Goal: Information Seeking & Learning: Check status

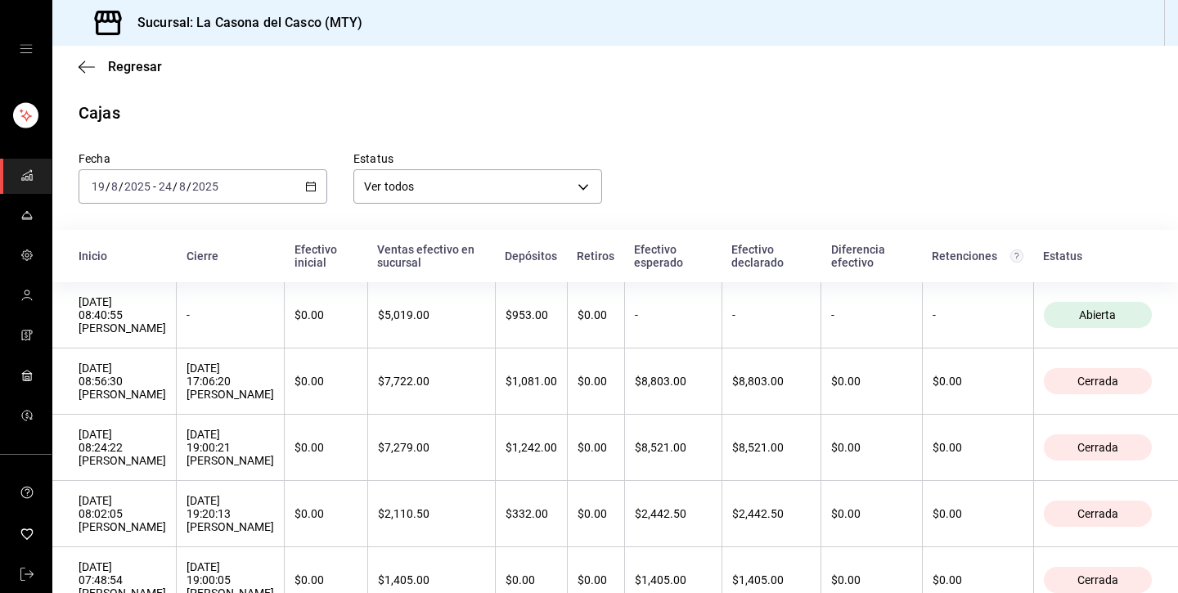
scroll to position [38, 0]
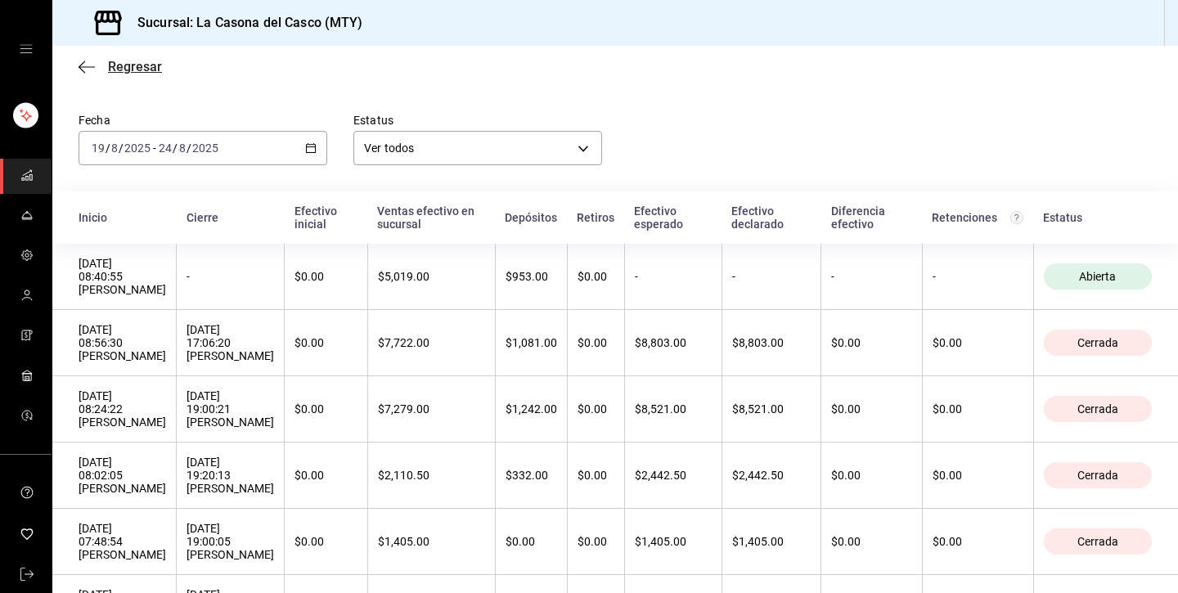
click at [88, 67] on icon "button" at bounding box center [87, 66] width 16 height 1
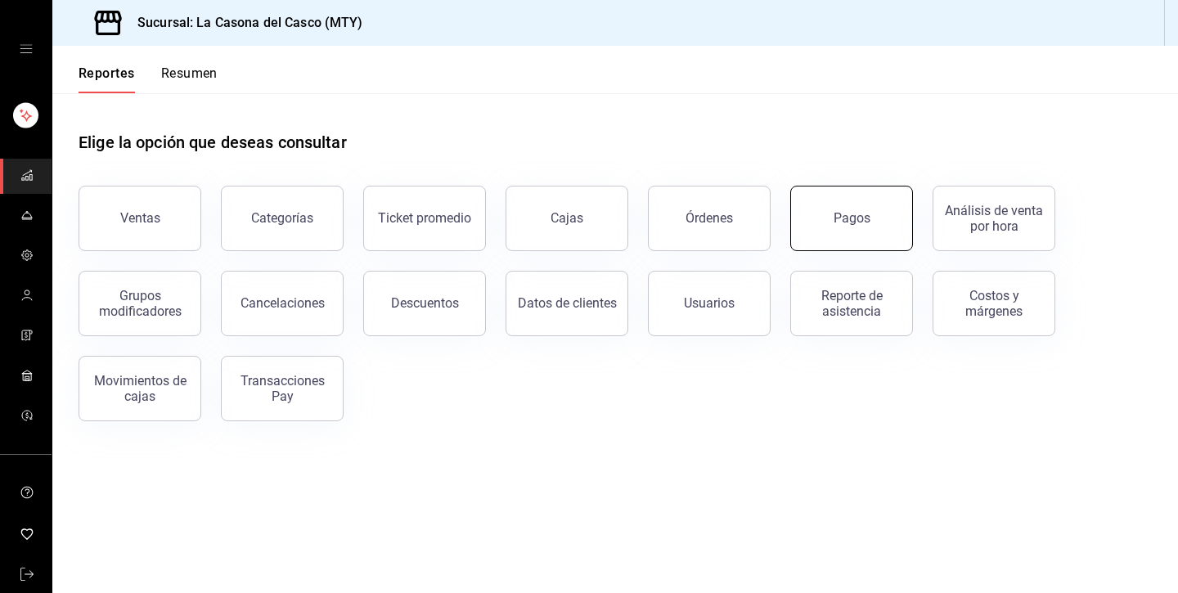
click at [880, 245] on button "Pagos" at bounding box center [851, 218] width 123 height 65
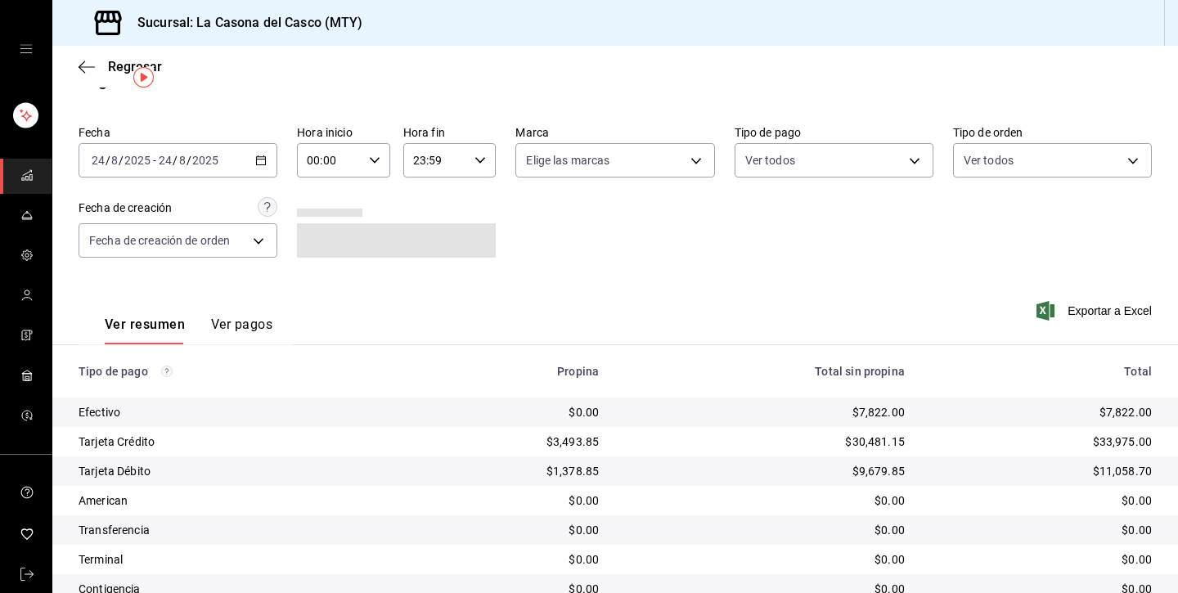
scroll to position [37, 0]
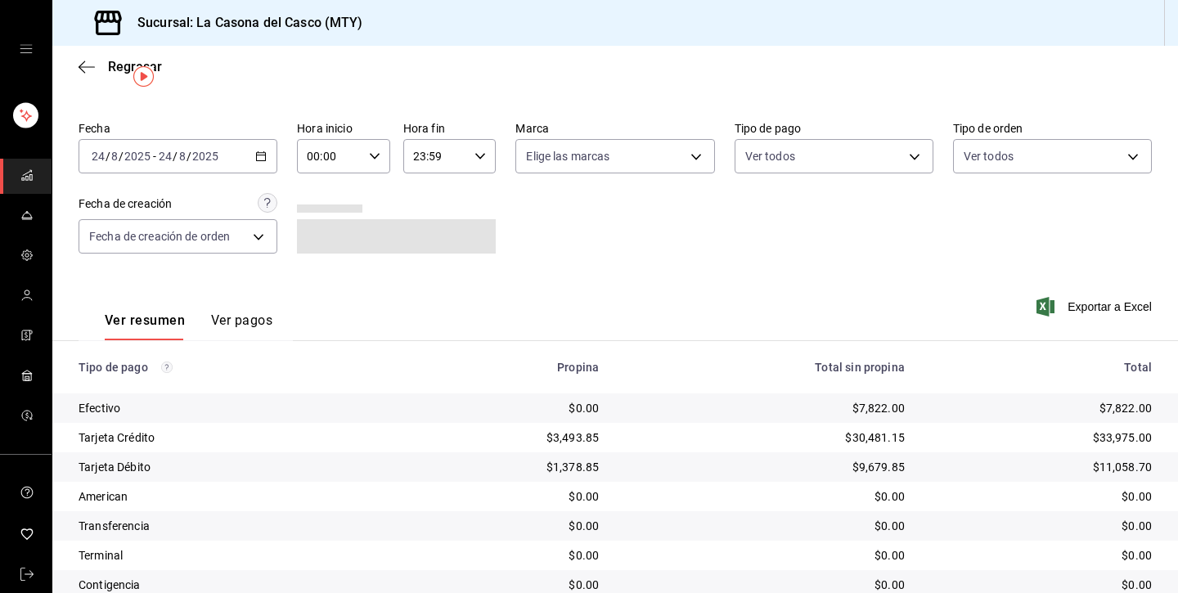
click at [1037, 317] on div "Exportar a Excel" at bounding box center [1045, 306] width 214 height 67
click at [1053, 299] on span "Exportar a Excel" at bounding box center [1096, 307] width 112 height 20
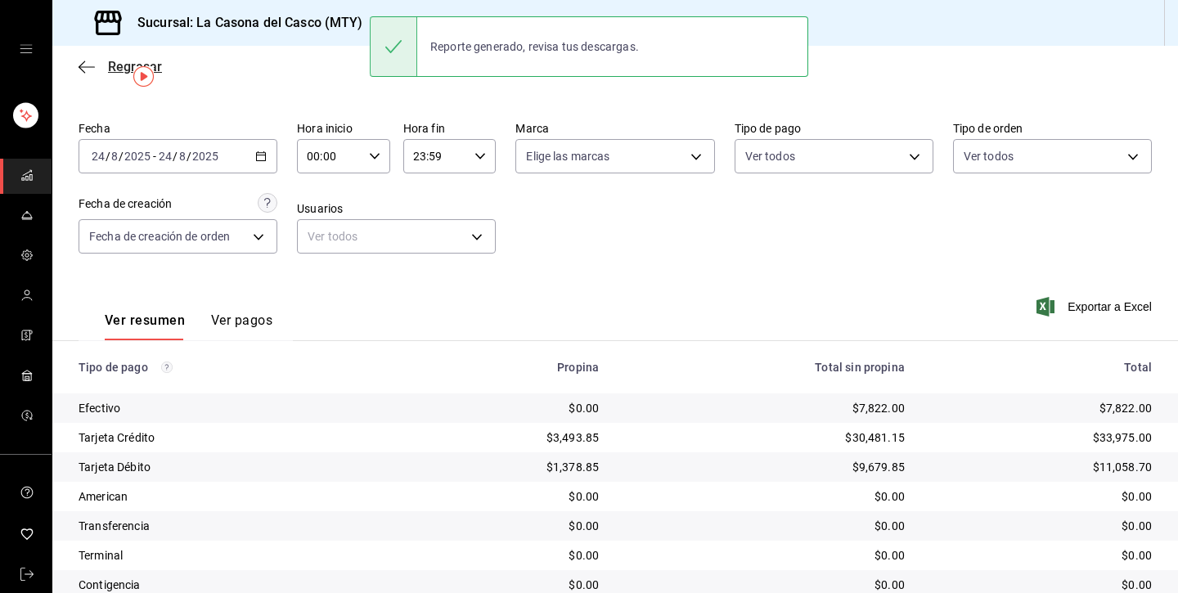
click at [82, 70] on icon "button" at bounding box center [87, 67] width 16 height 15
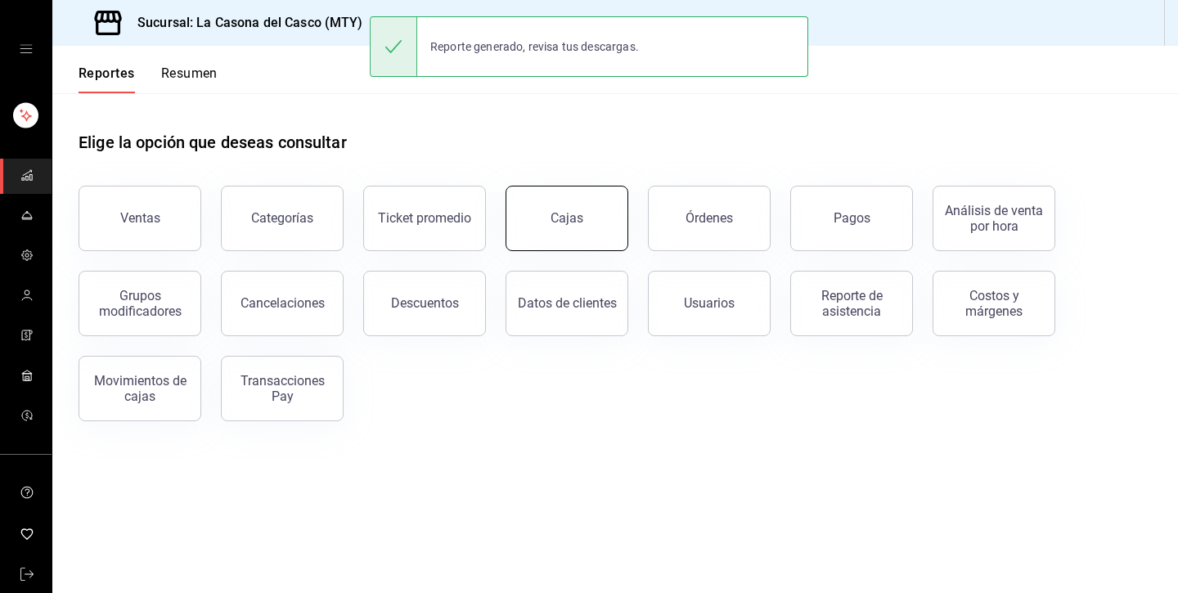
click at [567, 245] on button "Cajas" at bounding box center [567, 218] width 123 height 65
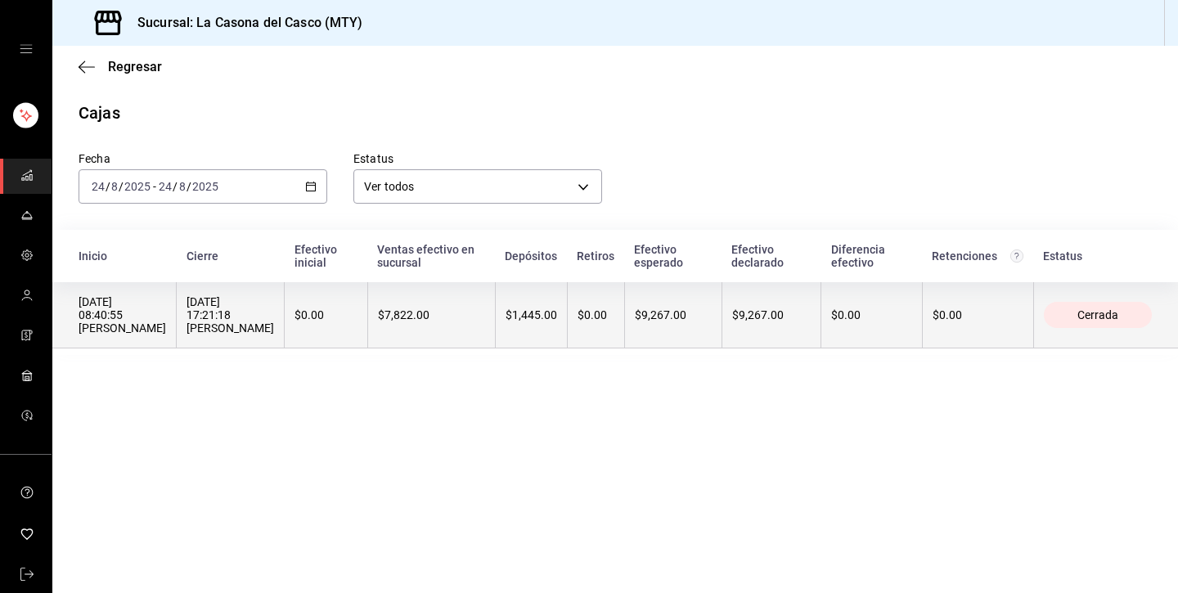
click at [557, 319] on div "$1,445.00" at bounding box center [532, 314] width 52 height 13
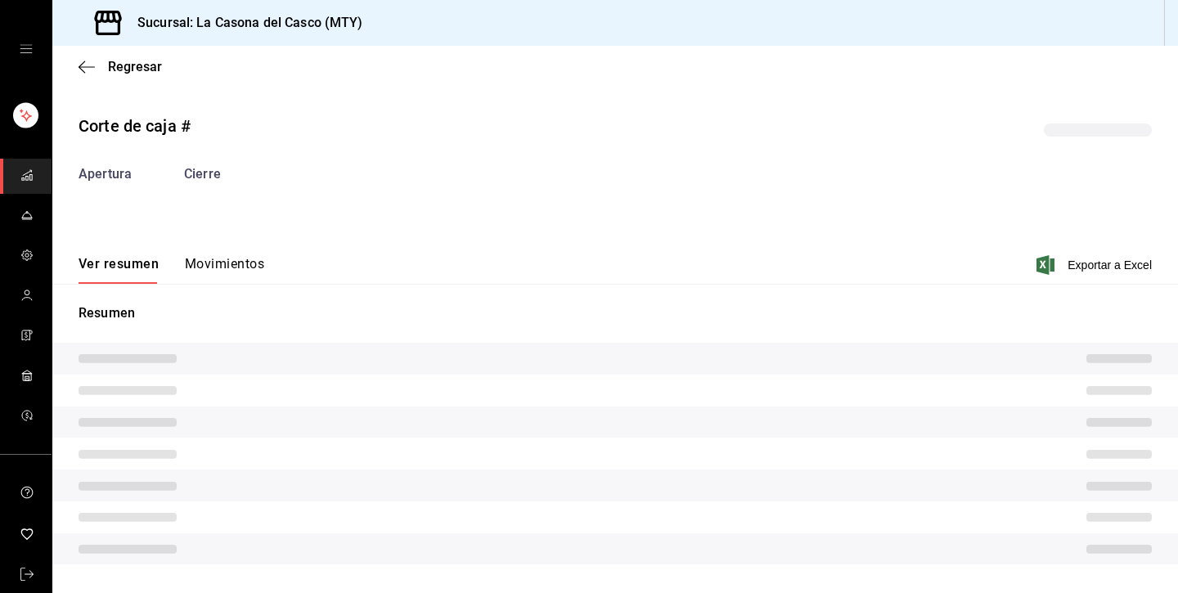
click at [235, 268] on button "Movimientos" at bounding box center [224, 270] width 79 height 28
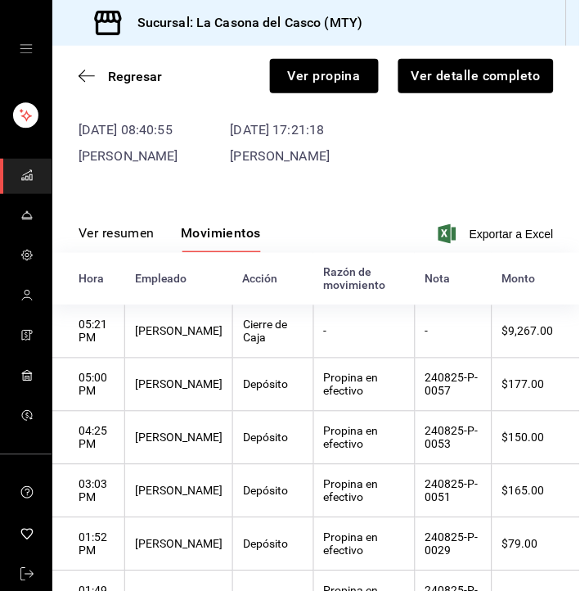
scroll to position [83, 0]
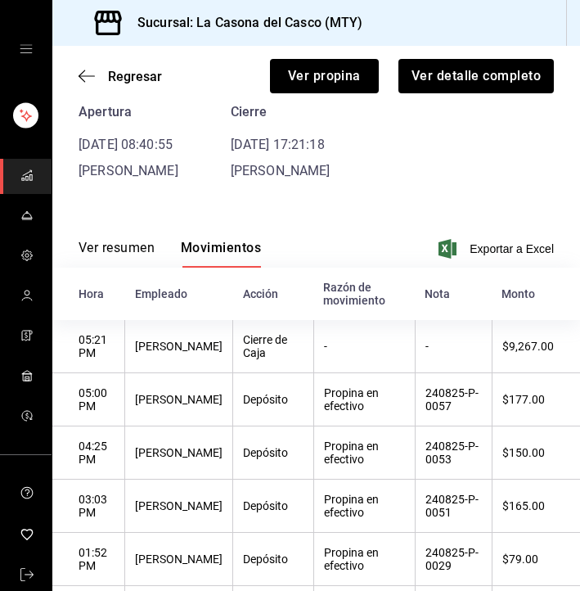
click at [99, 66] on div "Regresar Ver propina Ver detalle completo" at bounding box center [316, 76] width 528 height 61
click at [80, 72] on icon "button" at bounding box center [87, 76] width 16 height 15
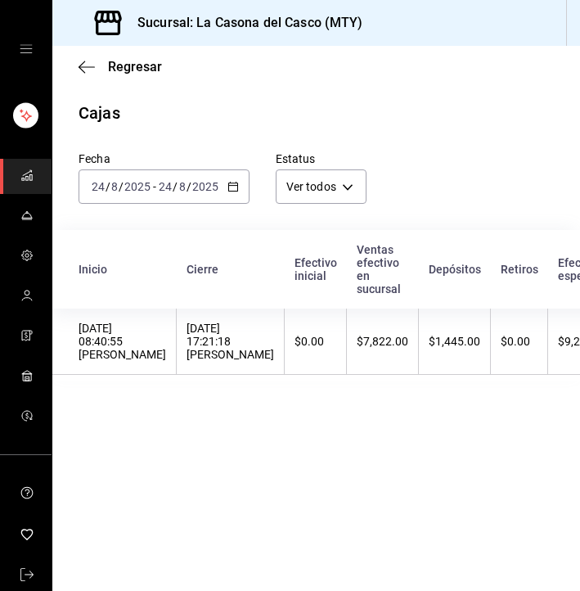
click at [127, 200] on div "[DATE] [DATE] - [DATE] [DATE]" at bounding box center [164, 186] width 171 height 34
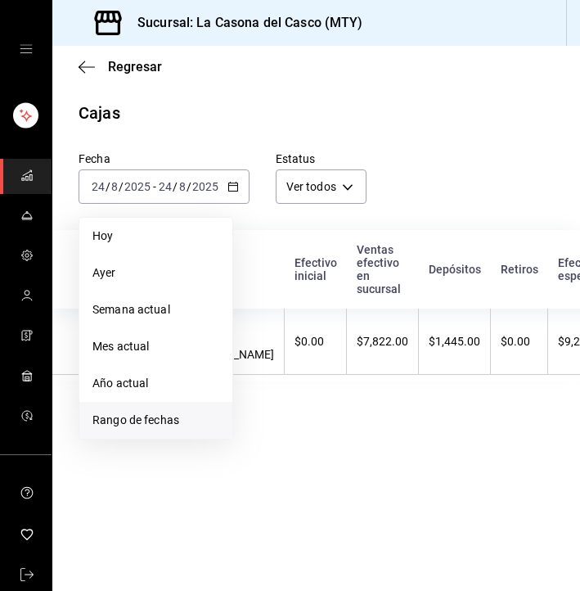
click at [173, 421] on span "Rango de fechas" at bounding box center [155, 420] width 127 height 17
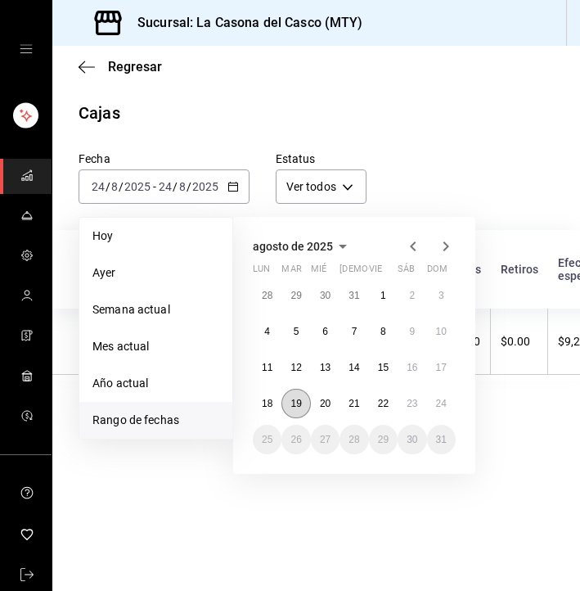
click at [292, 404] on abbr "19" at bounding box center [295, 403] width 11 height 11
click at [447, 404] on abbr "24" at bounding box center [441, 403] width 11 height 11
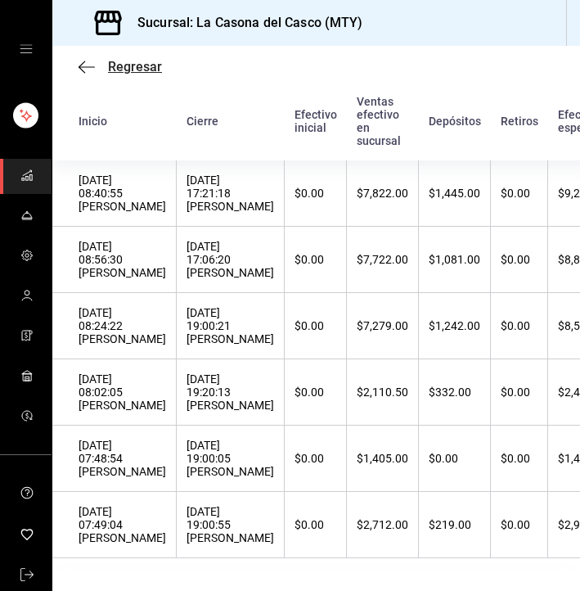
click at [79, 70] on icon "button" at bounding box center [87, 67] width 16 height 15
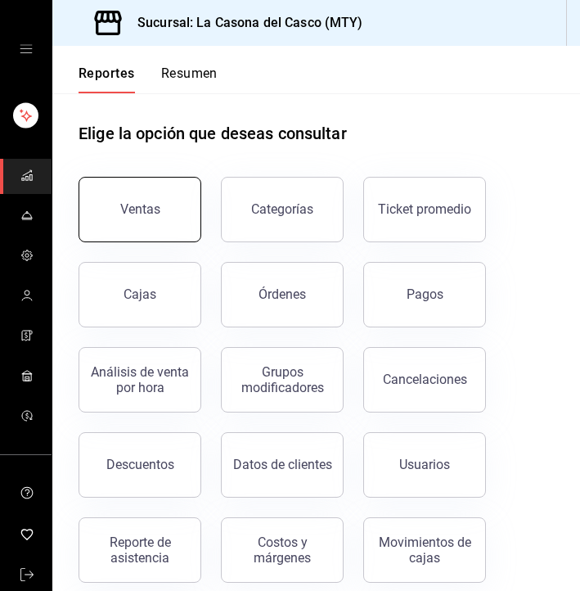
scroll to position [10, 0]
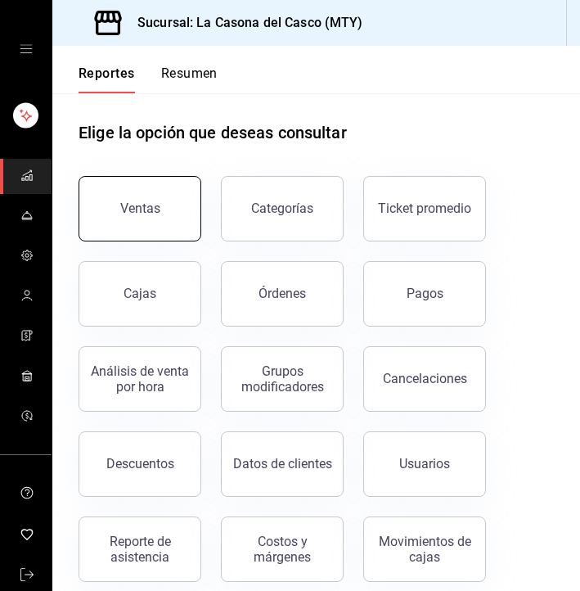
click at [163, 203] on button "Ventas" at bounding box center [140, 208] width 123 height 65
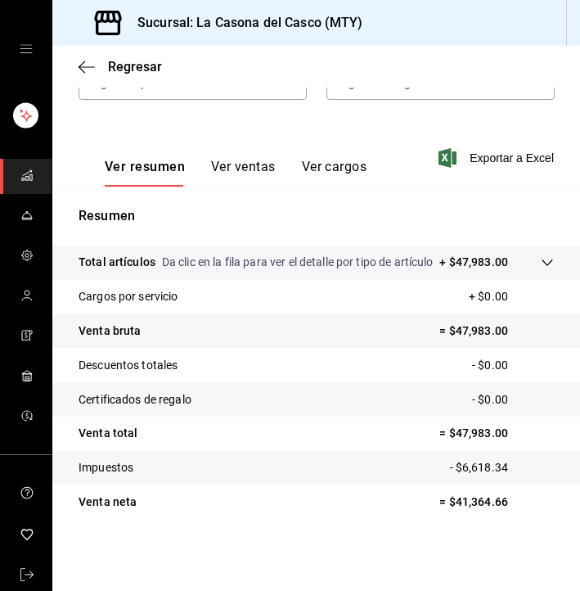
scroll to position [282, 0]
click at [241, 179] on button "Ver ventas" at bounding box center [243, 173] width 65 height 28
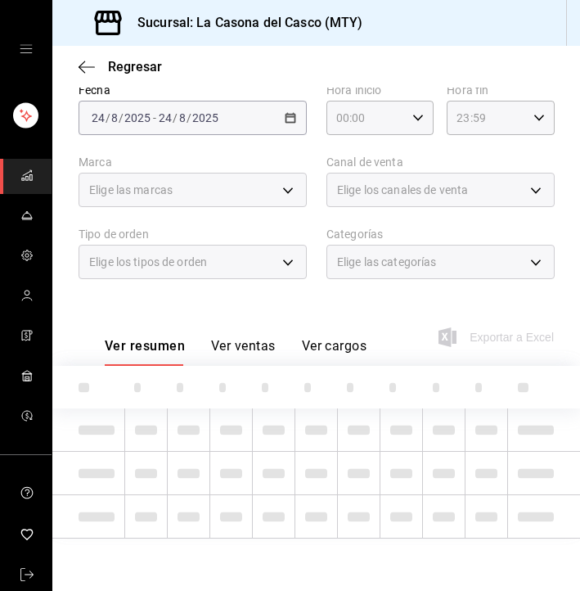
scroll to position [103, 0]
click at [88, 73] on icon "button" at bounding box center [87, 67] width 16 height 15
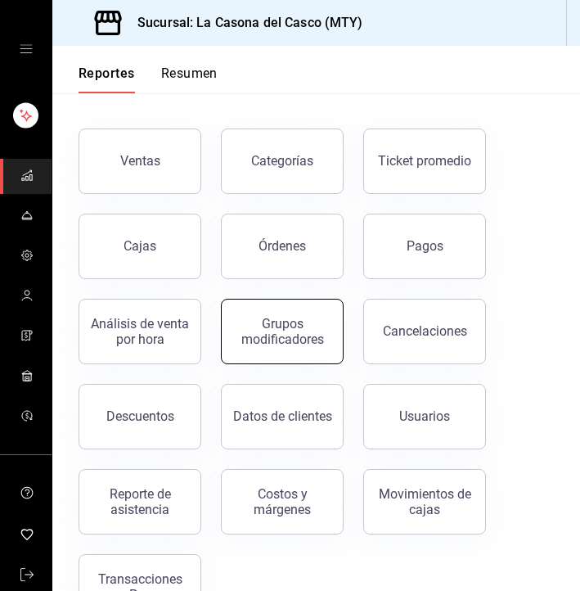
scroll to position [55, 0]
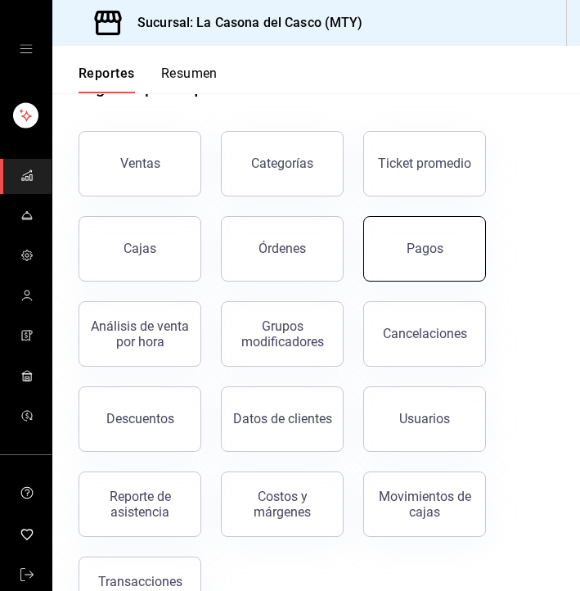
click at [416, 241] on div "Pagos" at bounding box center [425, 249] width 37 height 16
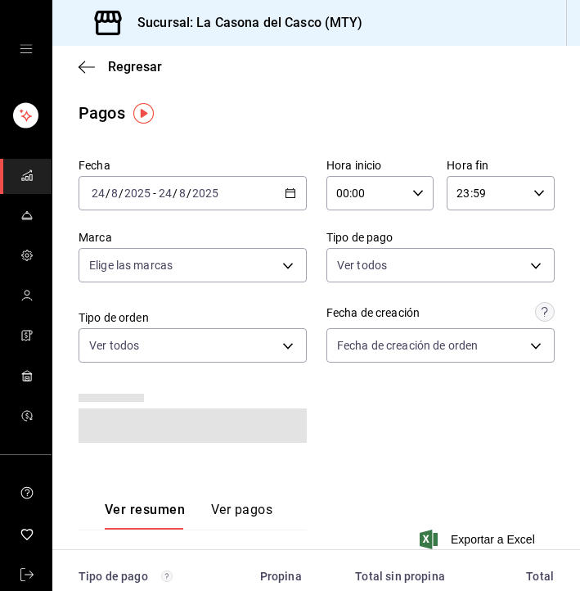
click at [175, 197] on span "/" at bounding box center [175, 193] width 5 height 13
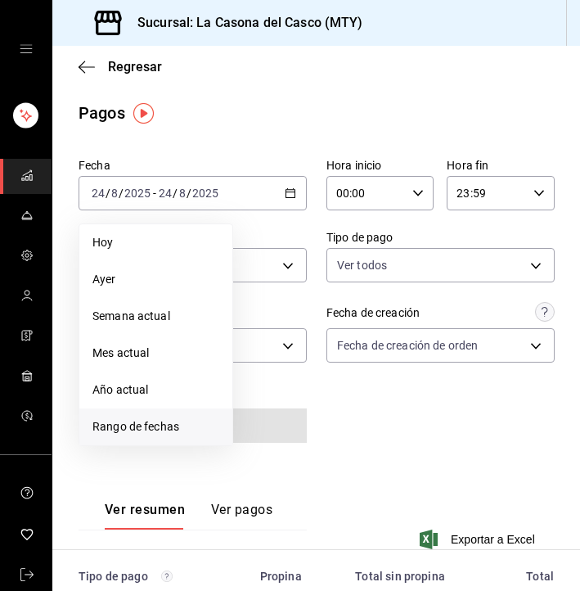
click at [162, 421] on span "Rango de fechas" at bounding box center [155, 426] width 127 height 17
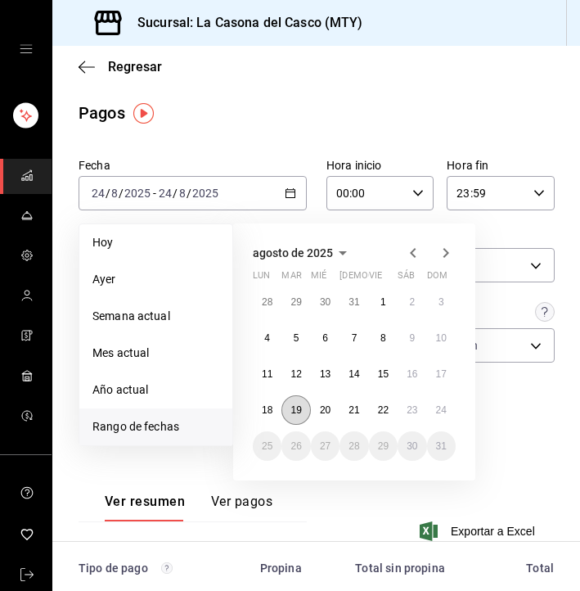
click at [301, 412] on abbr "19" at bounding box center [295, 409] width 11 height 11
click at [443, 409] on abbr "24" at bounding box center [441, 409] width 11 height 11
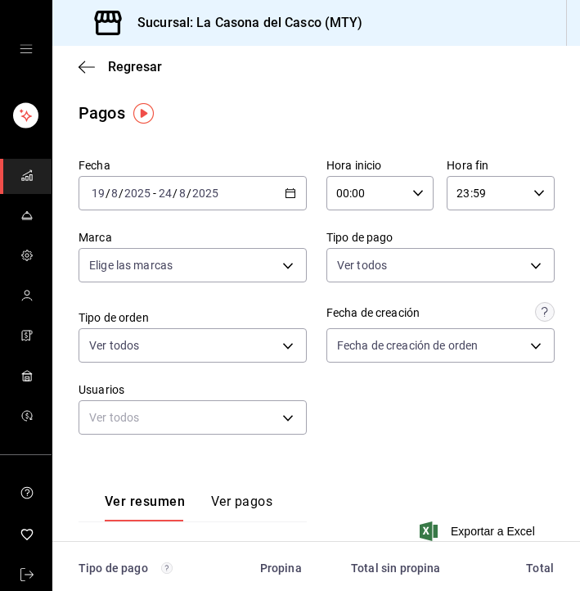
click at [196, 191] on input "2025" at bounding box center [205, 193] width 28 height 13
click at [98, 67] on span "Regresar" at bounding box center [120, 67] width 83 height 16
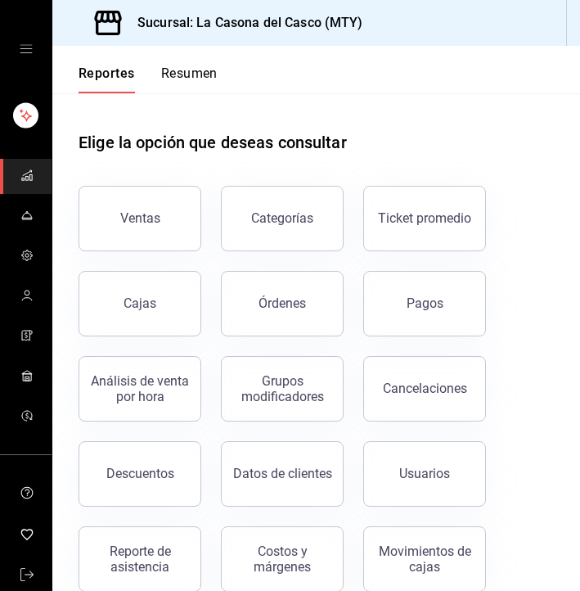
click at [196, 74] on button "Resumen" at bounding box center [189, 79] width 56 height 28
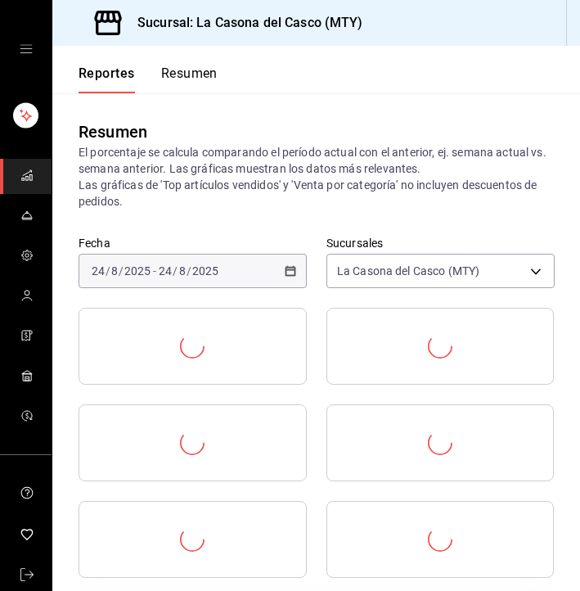
click at [196, 74] on button "Resumen" at bounding box center [189, 79] width 56 height 28
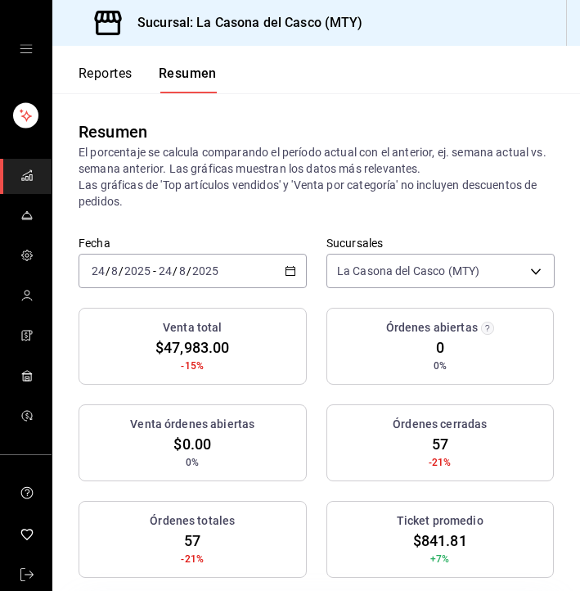
click at [119, 74] on button "Reportes" at bounding box center [106, 79] width 54 height 28
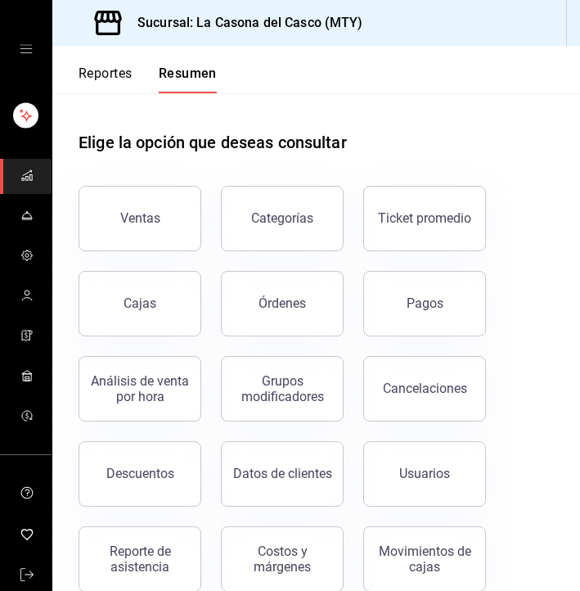
click at [119, 74] on button "Reportes" at bounding box center [106, 79] width 54 height 28
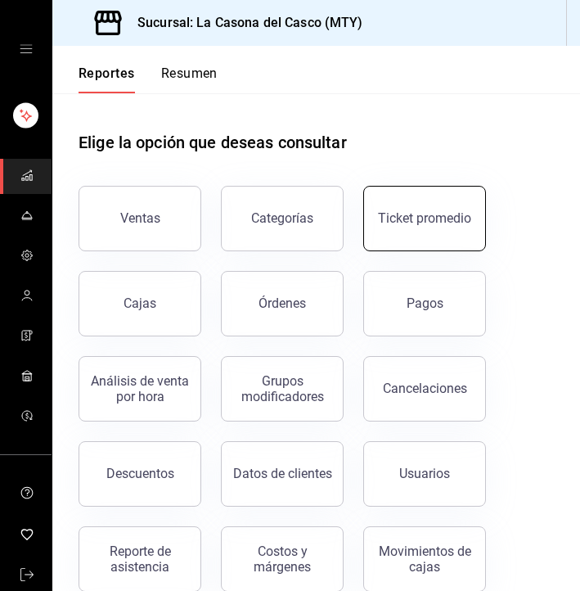
click at [427, 218] on div "Ticket promedio" at bounding box center [424, 218] width 93 height 16
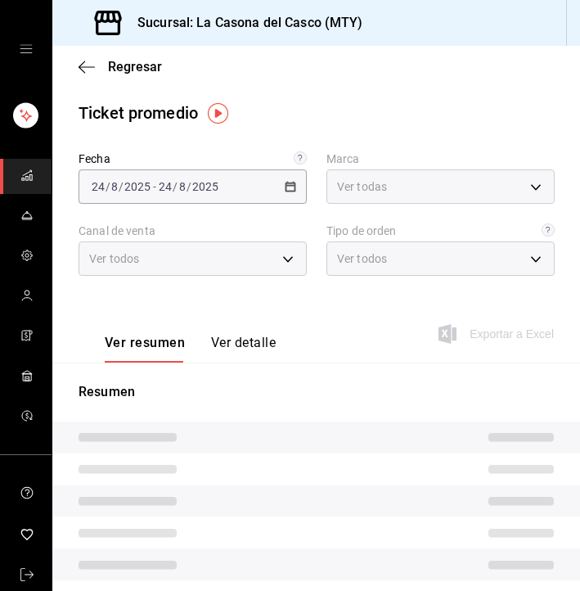
type input "7e4e7643-bc2c-442b-8a2a-9b04da6139a5"
type input "PARROT,UBER_EATS,RAPPI,DIDI_FOOD,ONLINE"
type input "37725a56-1572-4593-a8c9-f3487361729a,12c83e59-1750-49d3-bd42-14b7f767bf51,EXTER…"
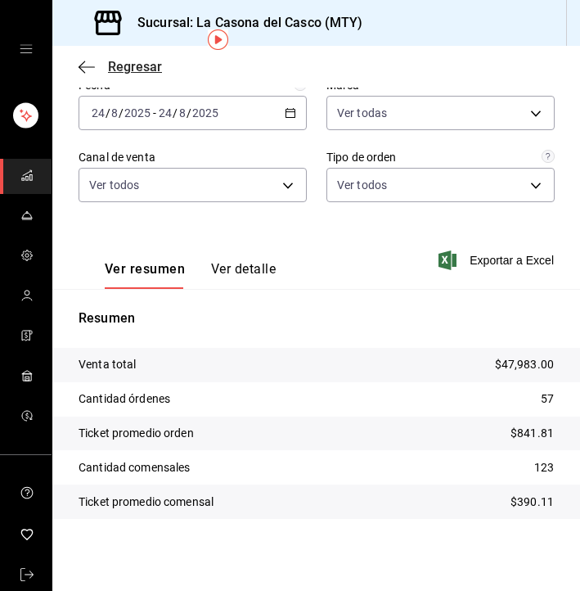
click at [92, 65] on icon "button" at bounding box center [87, 67] width 16 height 15
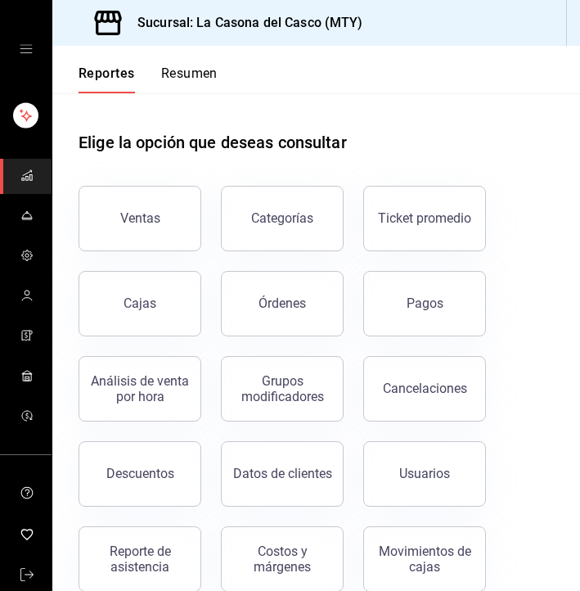
click at [207, 83] on button "Resumen" at bounding box center [189, 79] width 56 height 28
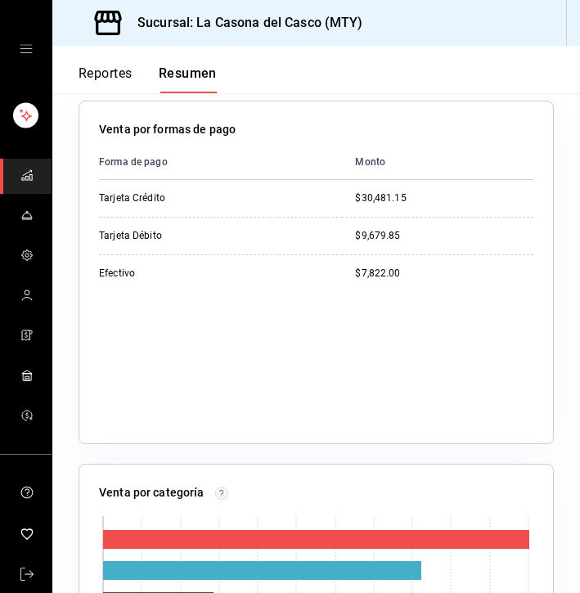
scroll to position [278, 0]
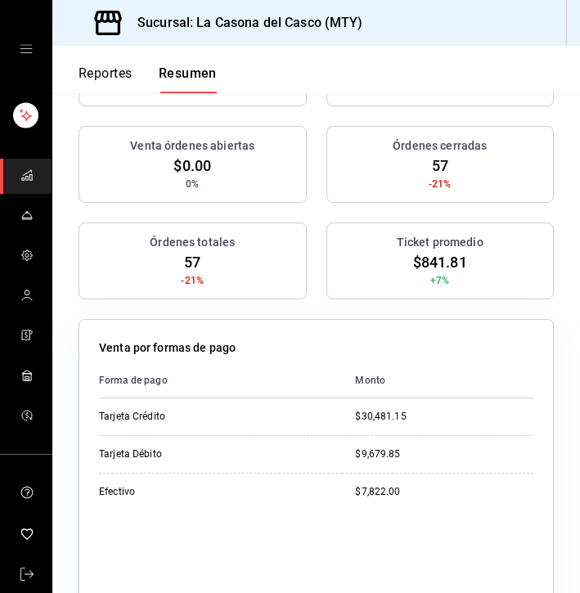
click at [99, 78] on button "Reportes" at bounding box center [106, 79] width 54 height 28
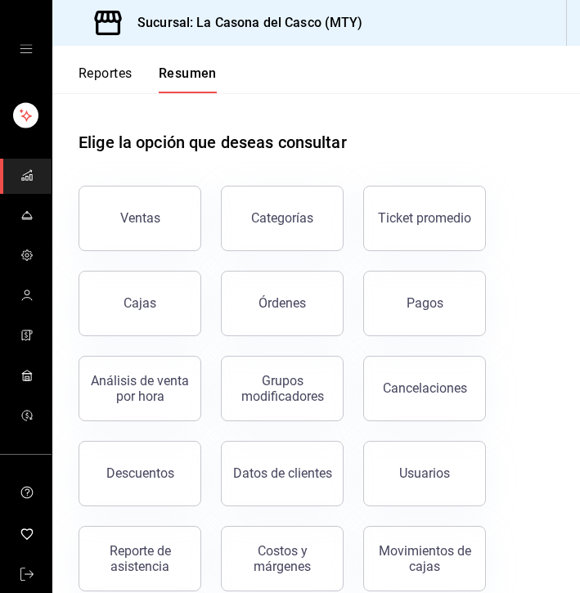
click at [99, 78] on button "Reportes" at bounding box center [106, 79] width 54 height 28
click at [30, 233] on link "mailbox folders" at bounding box center [26, 216] width 52 height 35
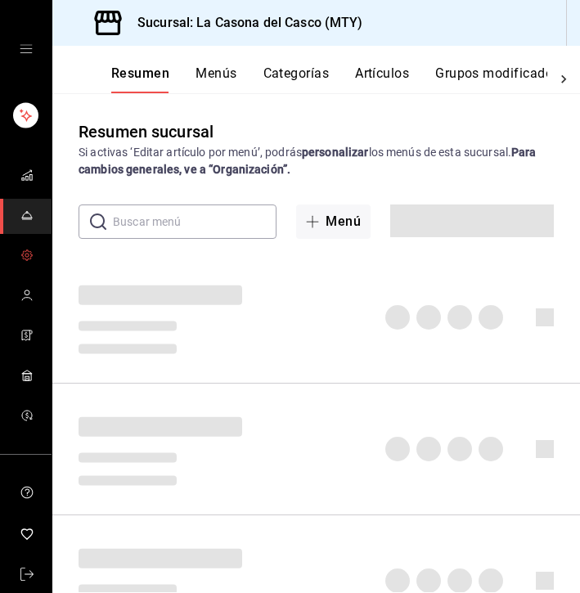
click at [26, 268] on link "mailbox folders" at bounding box center [26, 256] width 52 height 35
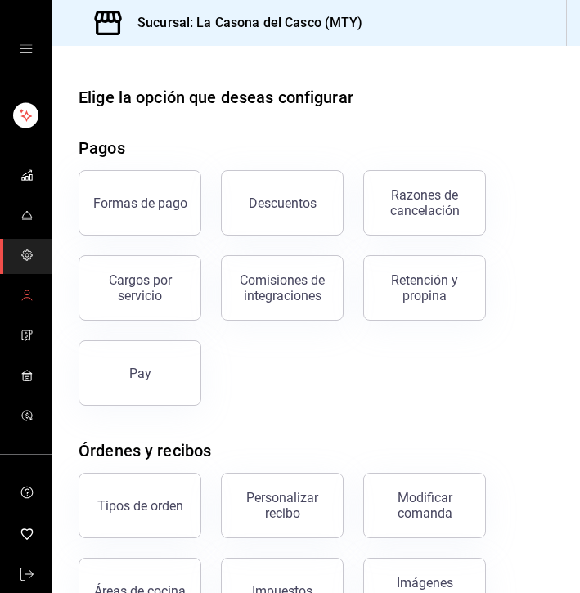
click at [25, 290] on icon "mailbox folders" at bounding box center [26, 295] width 13 height 13
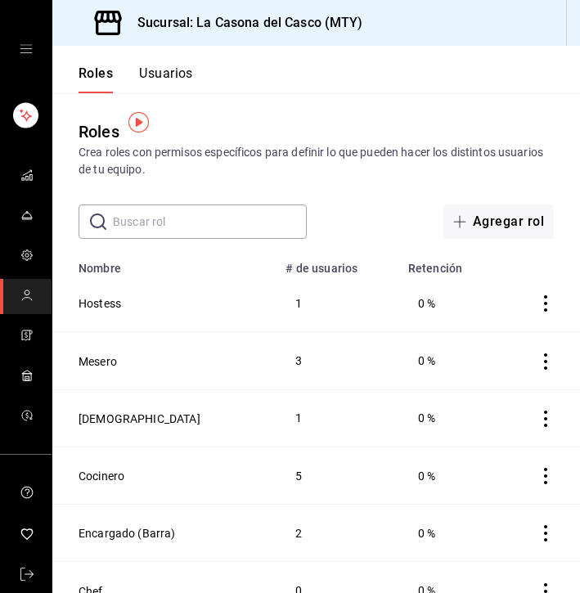
scroll to position [31, 0]
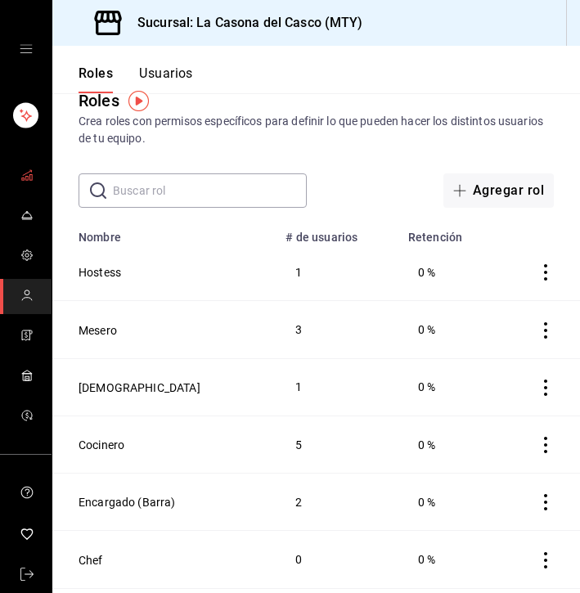
click at [25, 191] on link "mailbox folders" at bounding box center [26, 176] width 52 height 35
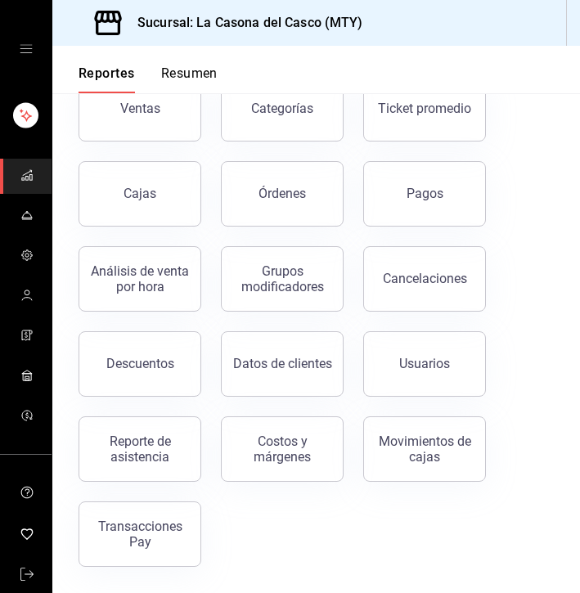
scroll to position [110, 0]
click at [150, 448] on div "Reporte de asistencia" at bounding box center [139, 449] width 101 height 31
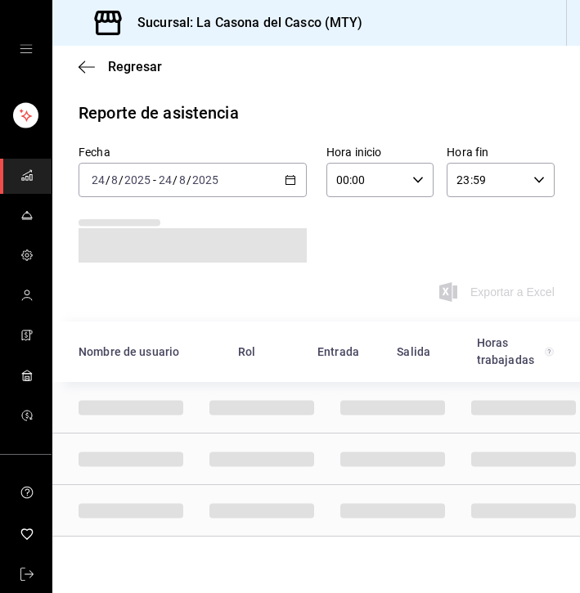
click at [208, 193] on div "[DATE] [DATE] - [DATE] [DATE]" at bounding box center [193, 180] width 228 height 34
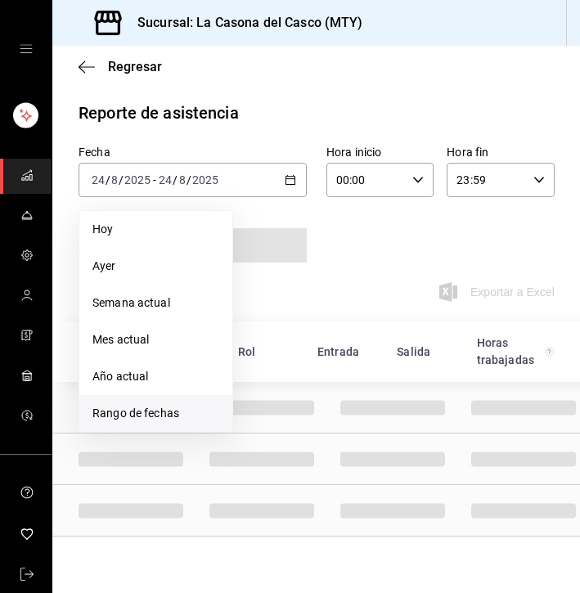
click at [162, 416] on span "Rango de fechas" at bounding box center [155, 413] width 127 height 17
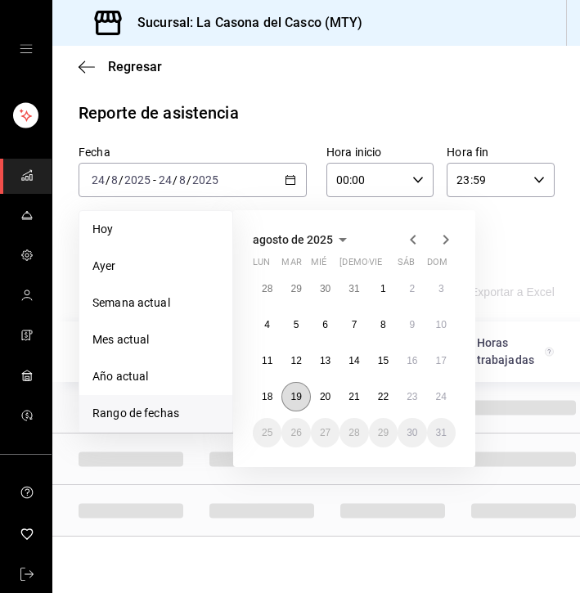
click at [292, 394] on abbr "19" at bounding box center [295, 396] width 11 height 11
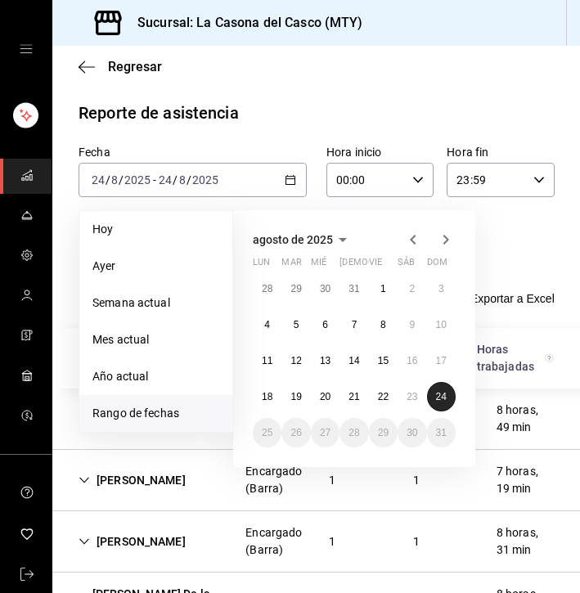
click at [448, 397] on button "24" at bounding box center [441, 396] width 29 height 29
click at [293, 391] on abbr "19" at bounding box center [295, 396] width 11 height 11
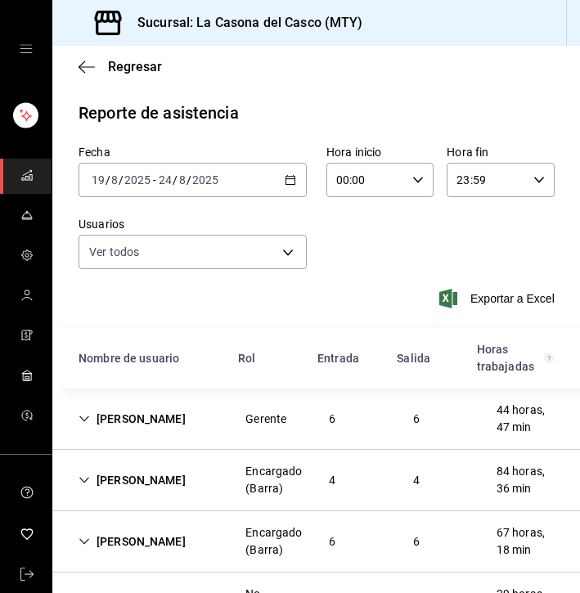
scroll to position [98, 0]
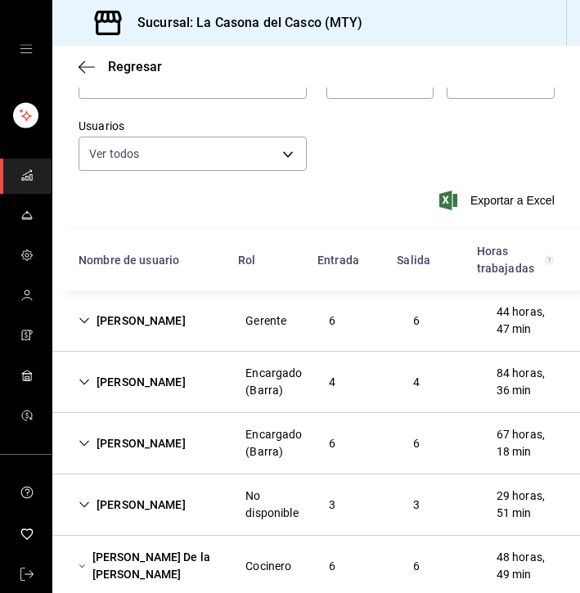
click at [145, 329] on div "[PERSON_NAME]" at bounding box center [131, 321] width 133 height 30
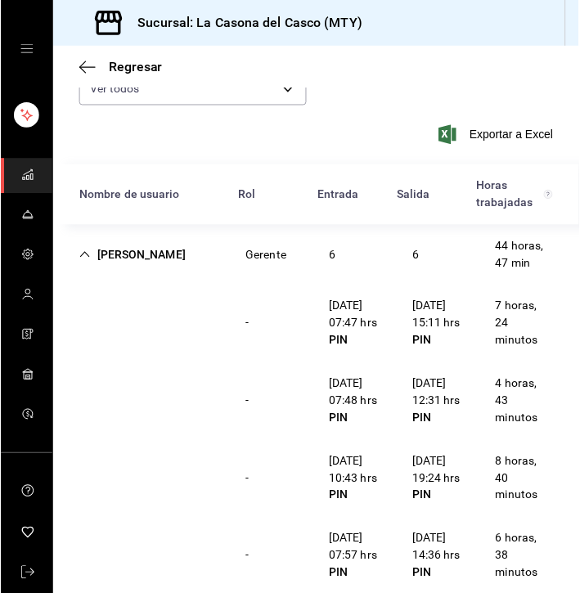
scroll to position [173, 0]
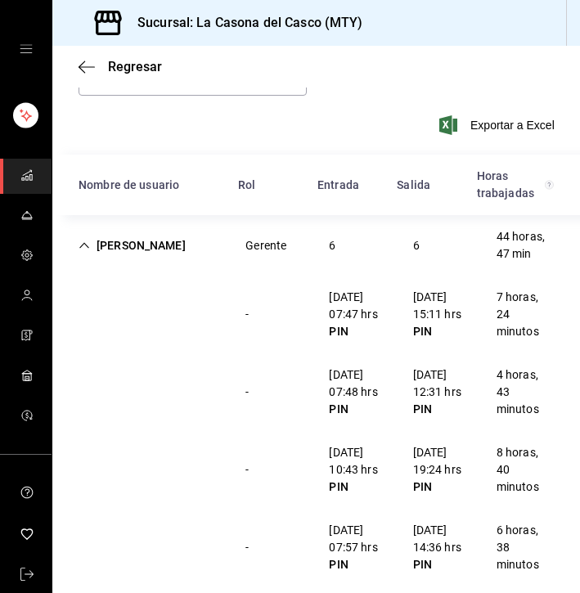
click at [82, 244] on icon "Cell" at bounding box center [84, 245] width 11 height 11
click at [111, 252] on div "[PERSON_NAME]" at bounding box center [131, 246] width 133 height 30
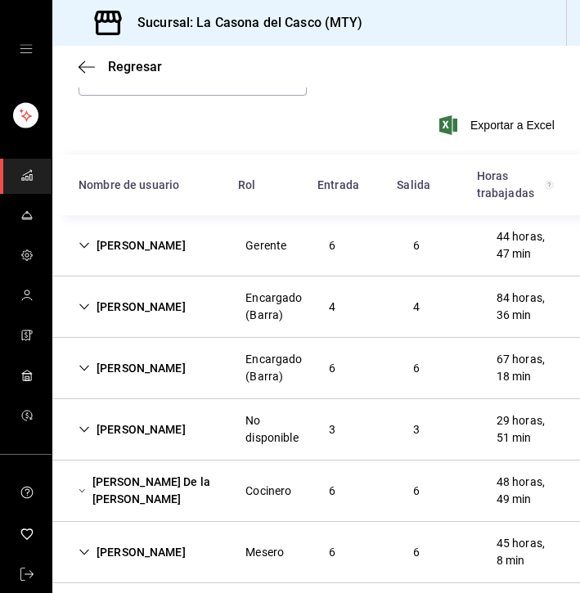
click at [140, 317] on div "[PERSON_NAME]" at bounding box center [131, 307] width 133 height 30
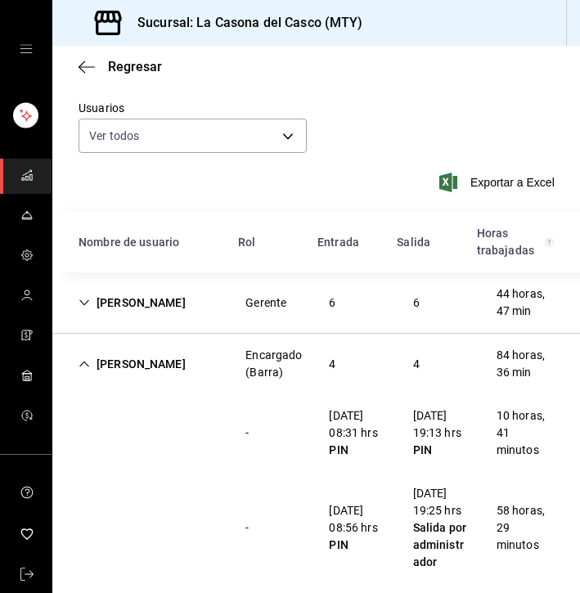
scroll to position [97, 0]
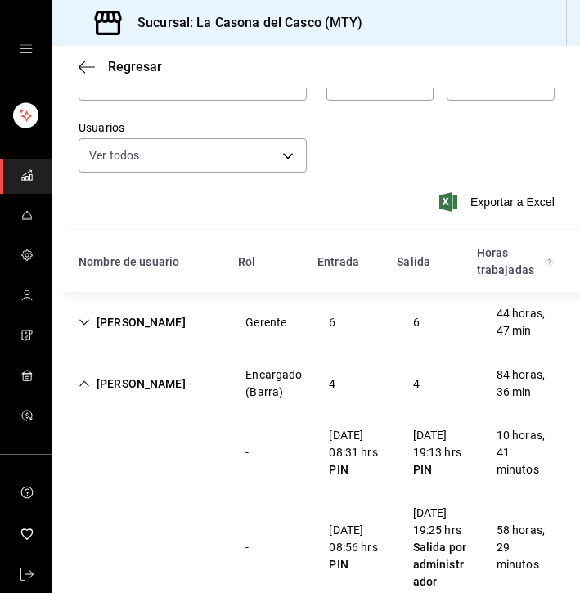
click at [120, 382] on div "[PERSON_NAME]" at bounding box center [131, 384] width 133 height 30
click at [115, 385] on div "[PERSON_NAME]" at bounding box center [131, 384] width 133 height 30
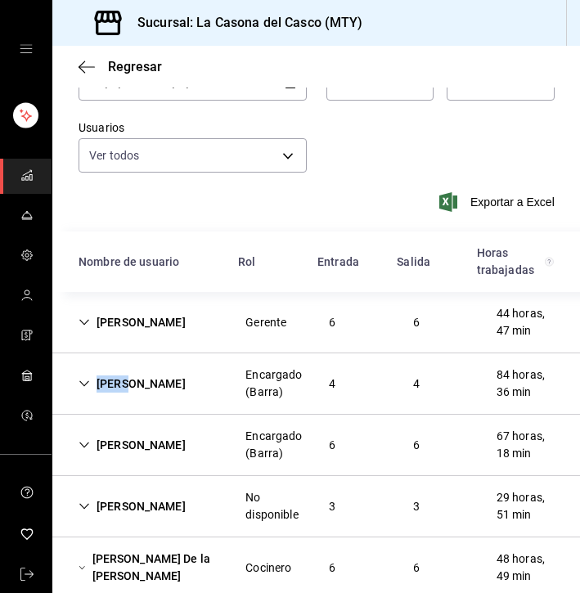
scroll to position [115, 0]
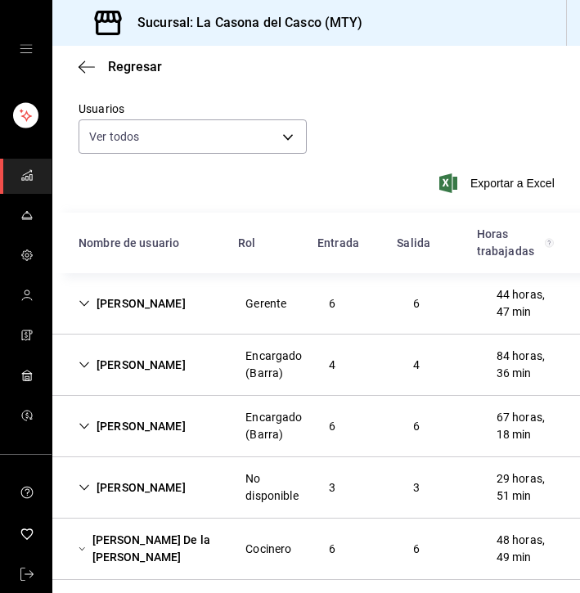
click at [142, 427] on div "[PERSON_NAME]" at bounding box center [131, 427] width 133 height 30
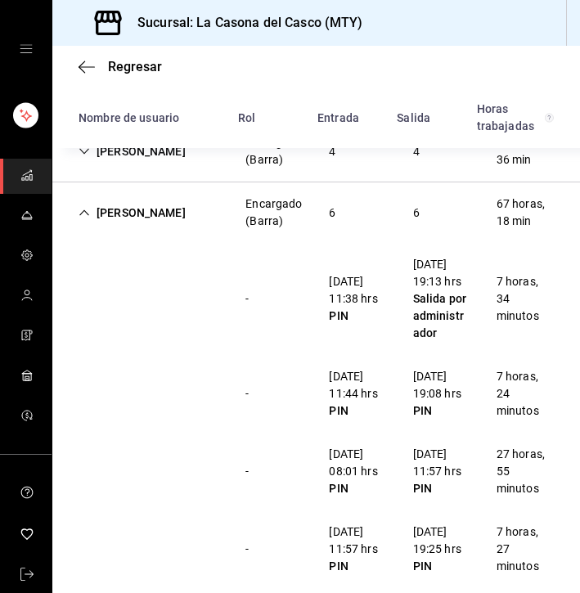
scroll to position [232, 0]
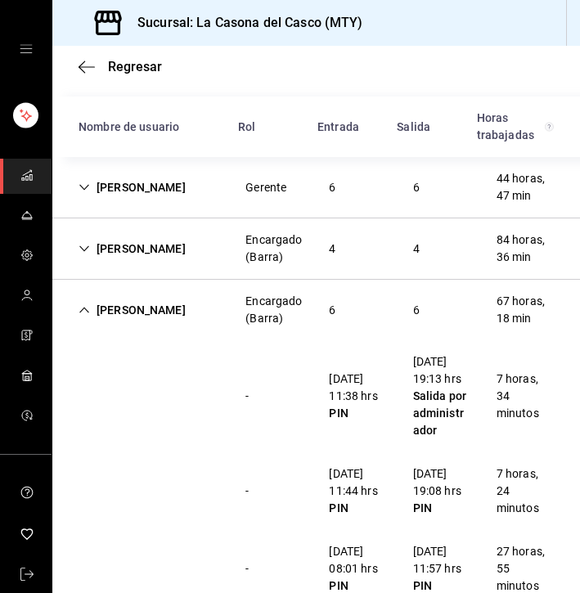
click at [82, 308] on icon "Cell" at bounding box center [84, 309] width 11 height 11
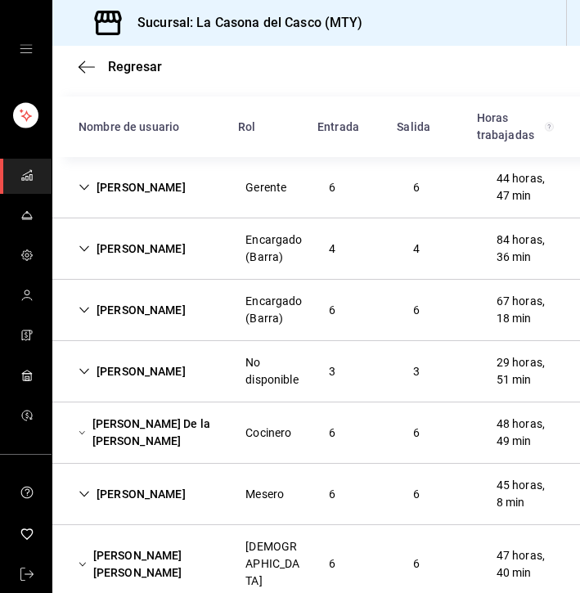
click at [137, 496] on div "[PERSON_NAME]" at bounding box center [131, 494] width 133 height 30
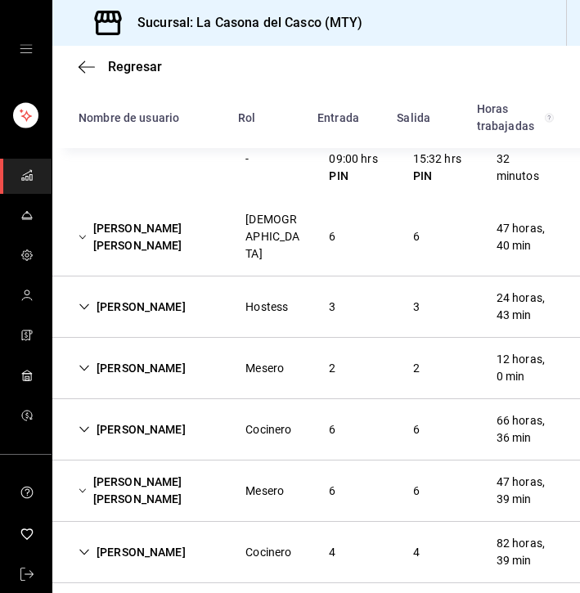
scroll to position [1024, 0]
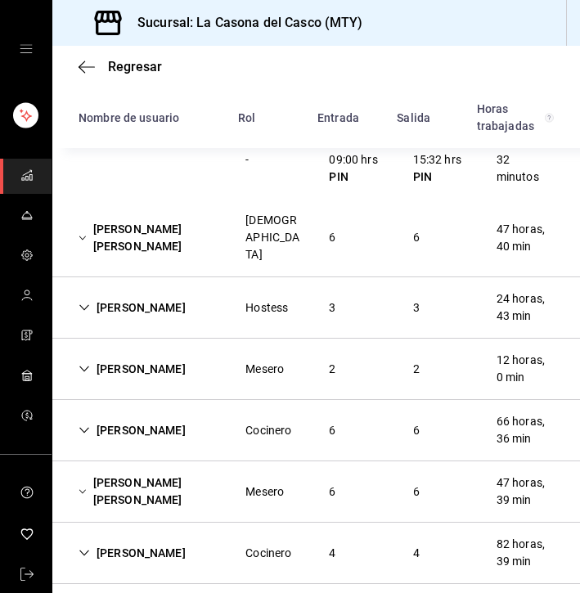
click at [116, 468] on div "[PERSON_NAME] [PERSON_NAME]" at bounding box center [148, 491] width 167 height 47
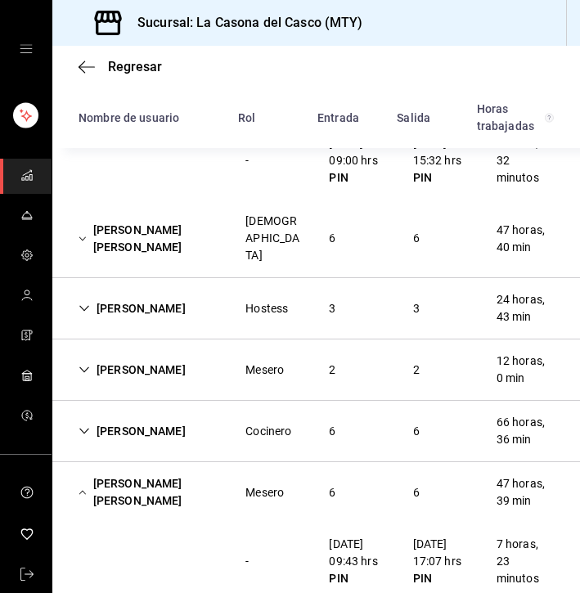
click at [123, 302] on div "[PERSON_NAME]" at bounding box center [131, 309] width 133 height 30
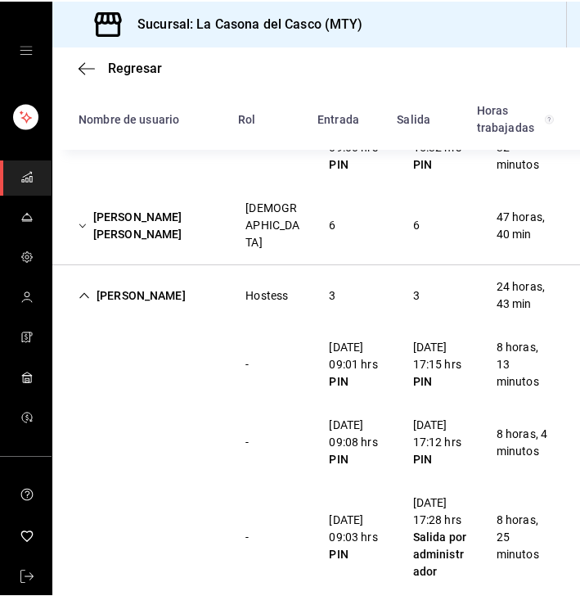
scroll to position [1038, 0]
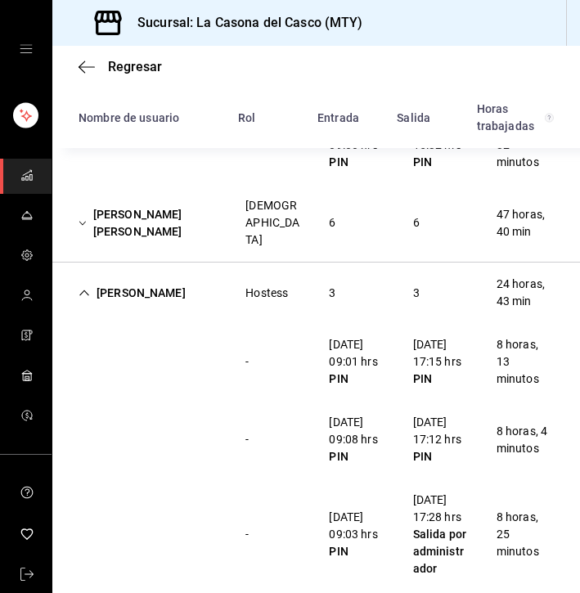
click at [84, 287] on icon "Cell" at bounding box center [84, 292] width 11 height 11
